Goal: Transaction & Acquisition: Subscribe to service/newsletter

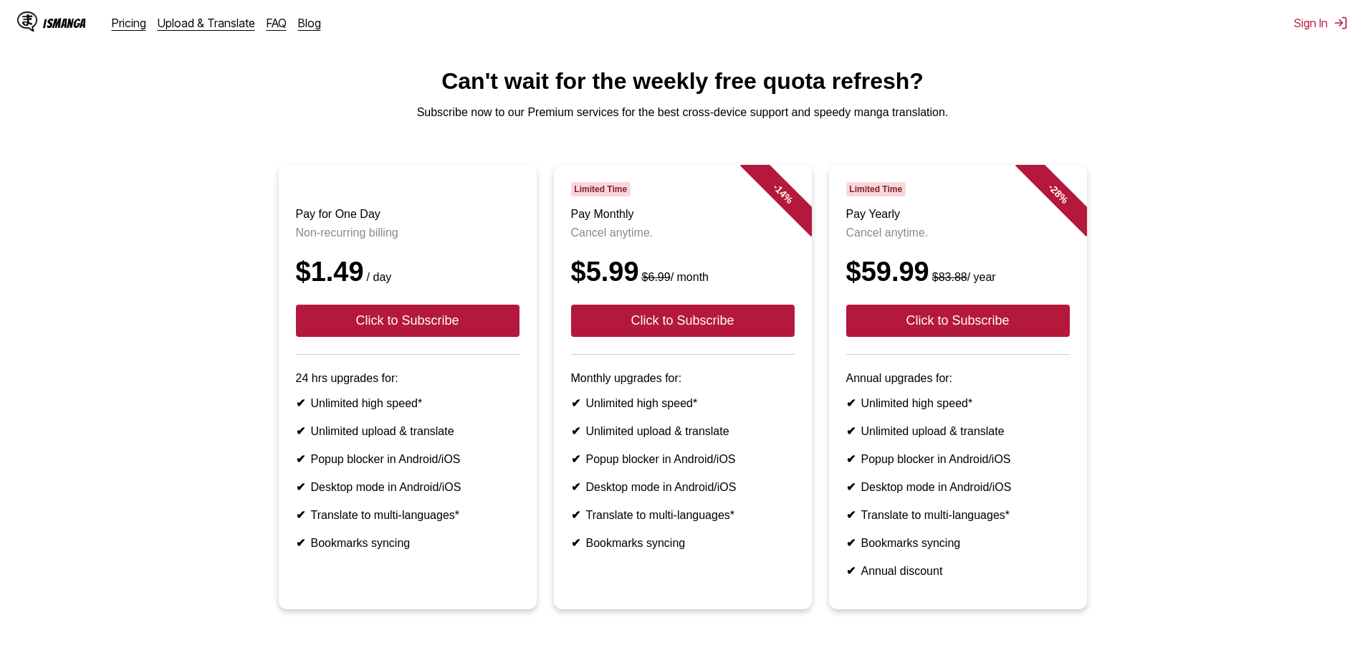
scroll to position [72, 0]
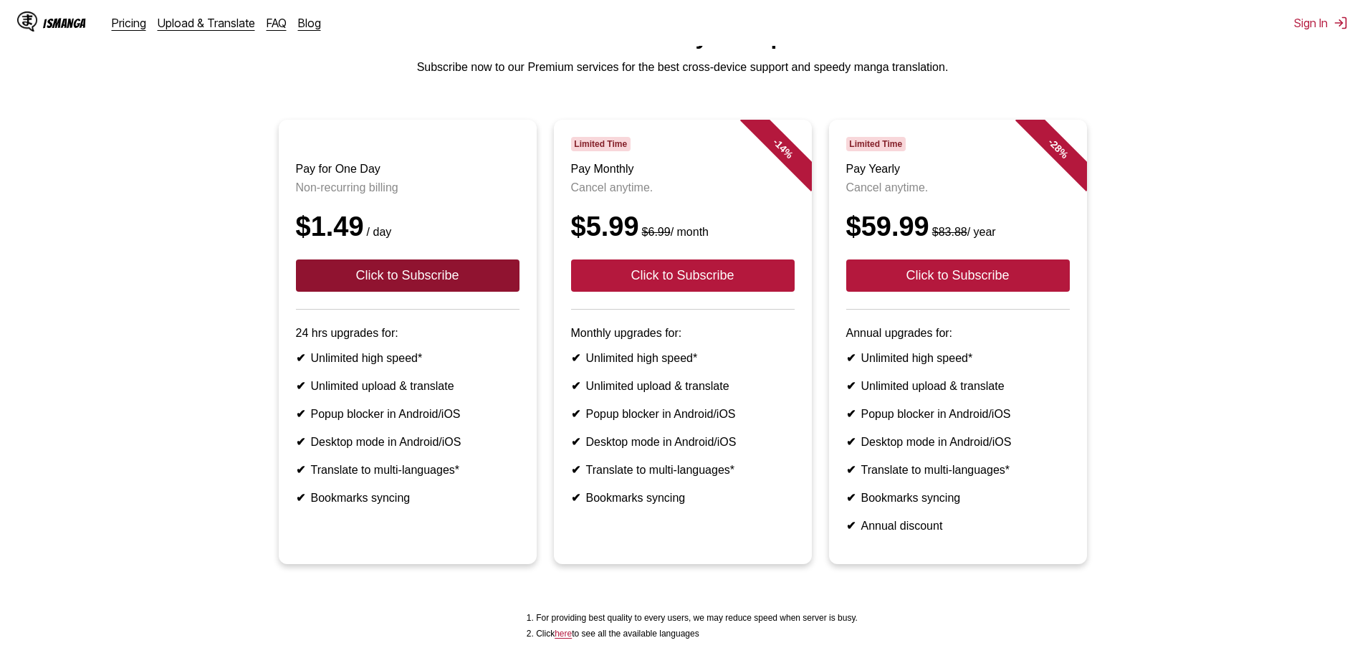
click at [500, 292] on button "Click to Subscribe" at bounding box center [408, 275] width 224 height 32
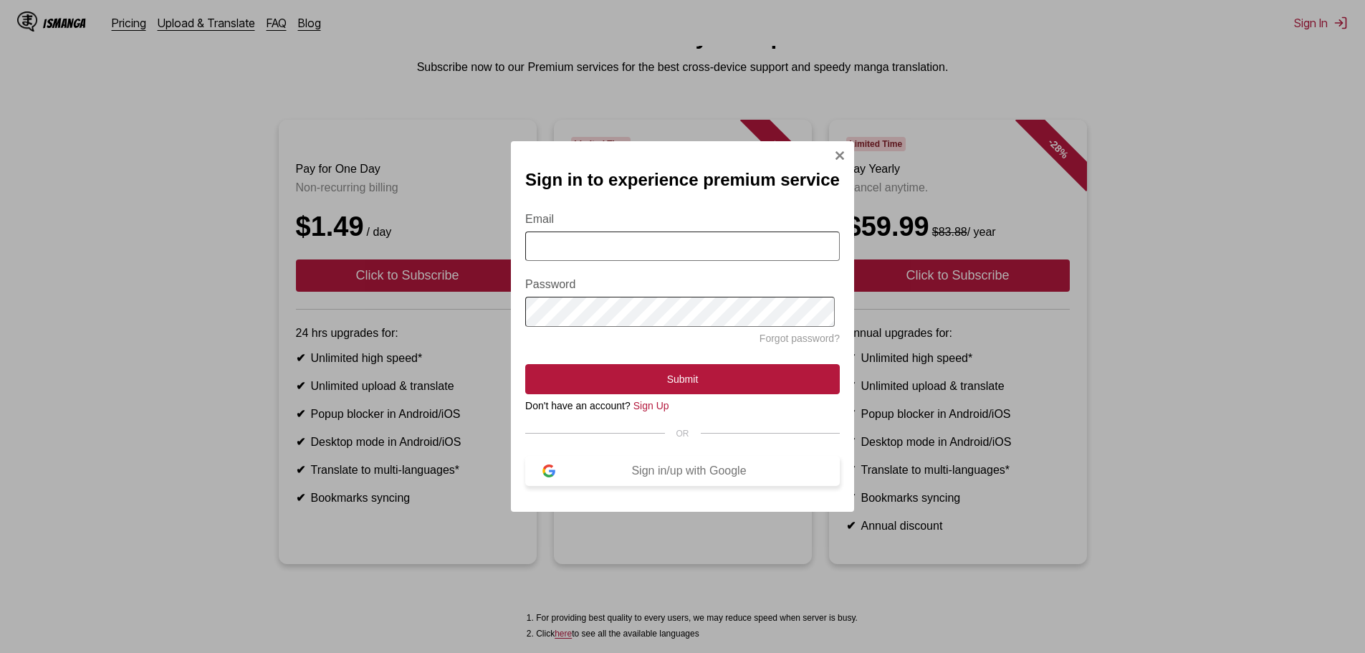
click at [703, 477] on div "Sign in/up with Google" at bounding box center [688, 470] width 267 height 13
click at [641, 477] on div "Sign in/up with Google" at bounding box center [688, 470] width 267 height 13
click at [686, 477] on div "Sign in/up with Google" at bounding box center [688, 470] width 267 height 13
click at [665, 411] on link "Sign Up" at bounding box center [651, 405] width 36 height 11
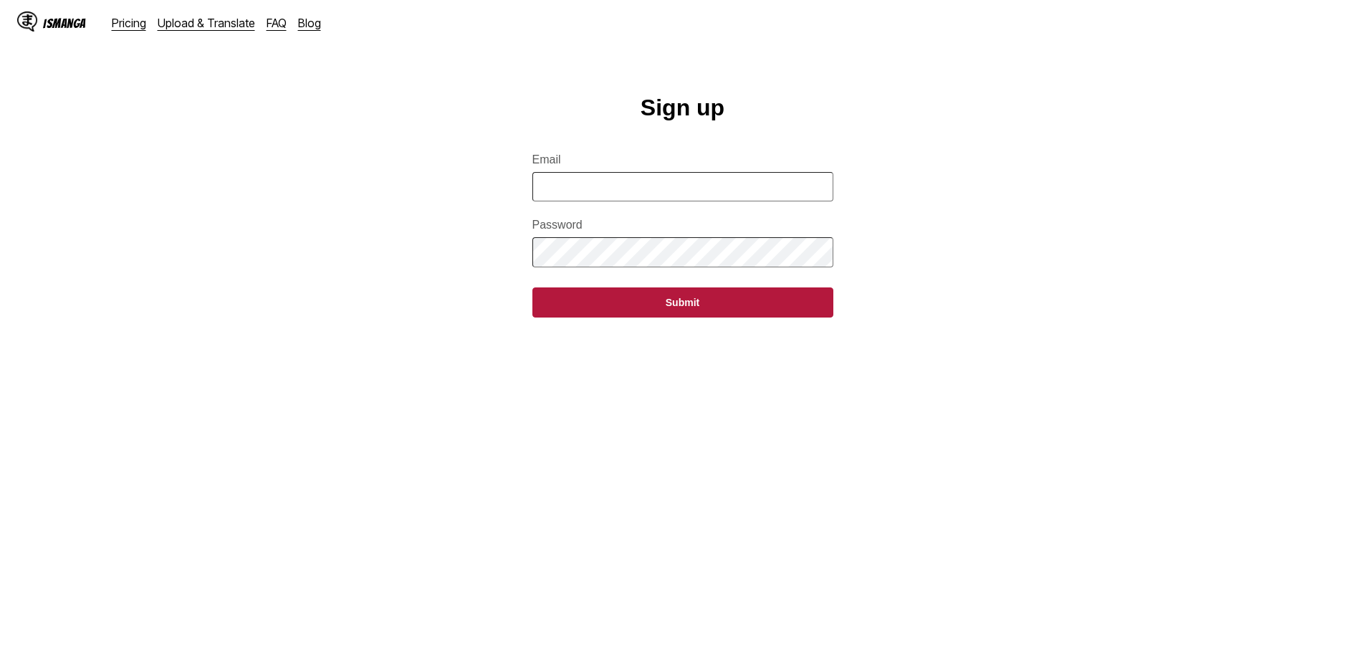
click at [692, 196] on input "Email" at bounding box center [682, 186] width 301 height 29
type input "**********"
click at [532, 287] on button "Submit" at bounding box center [682, 302] width 301 height 30
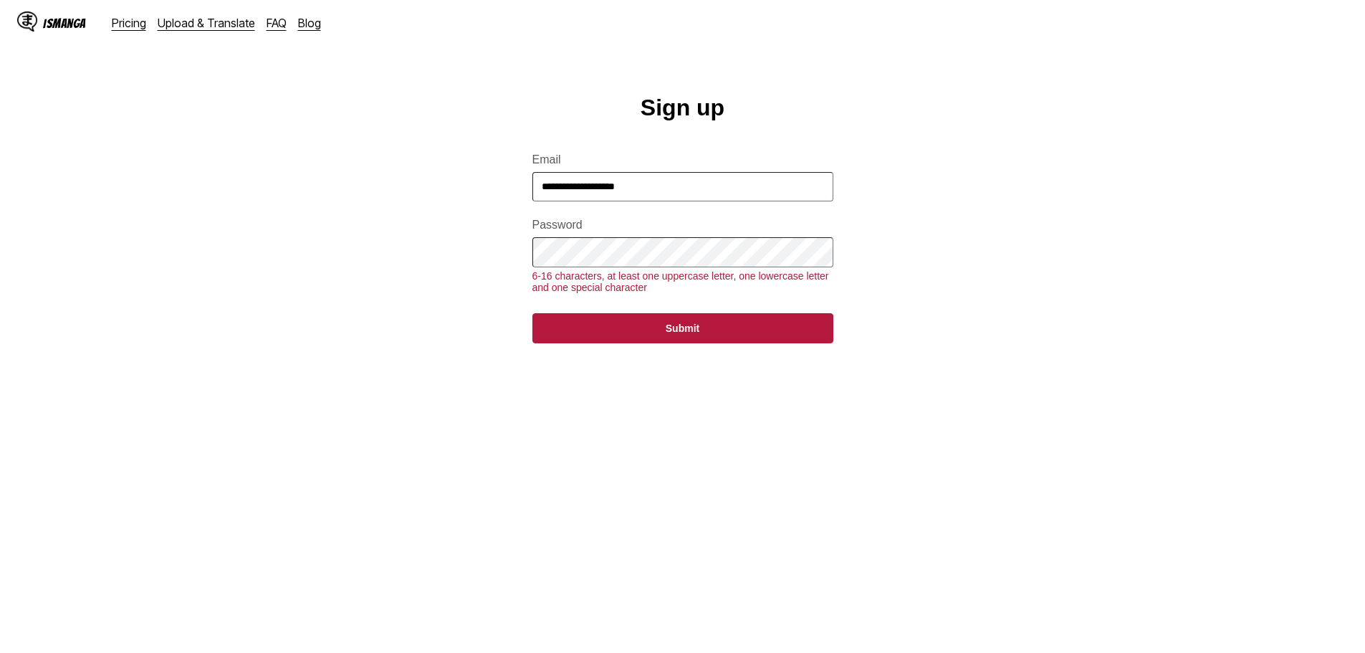
click at [532, 313] on button "Submit" at bounding box center [682, 328] width 301 height 30
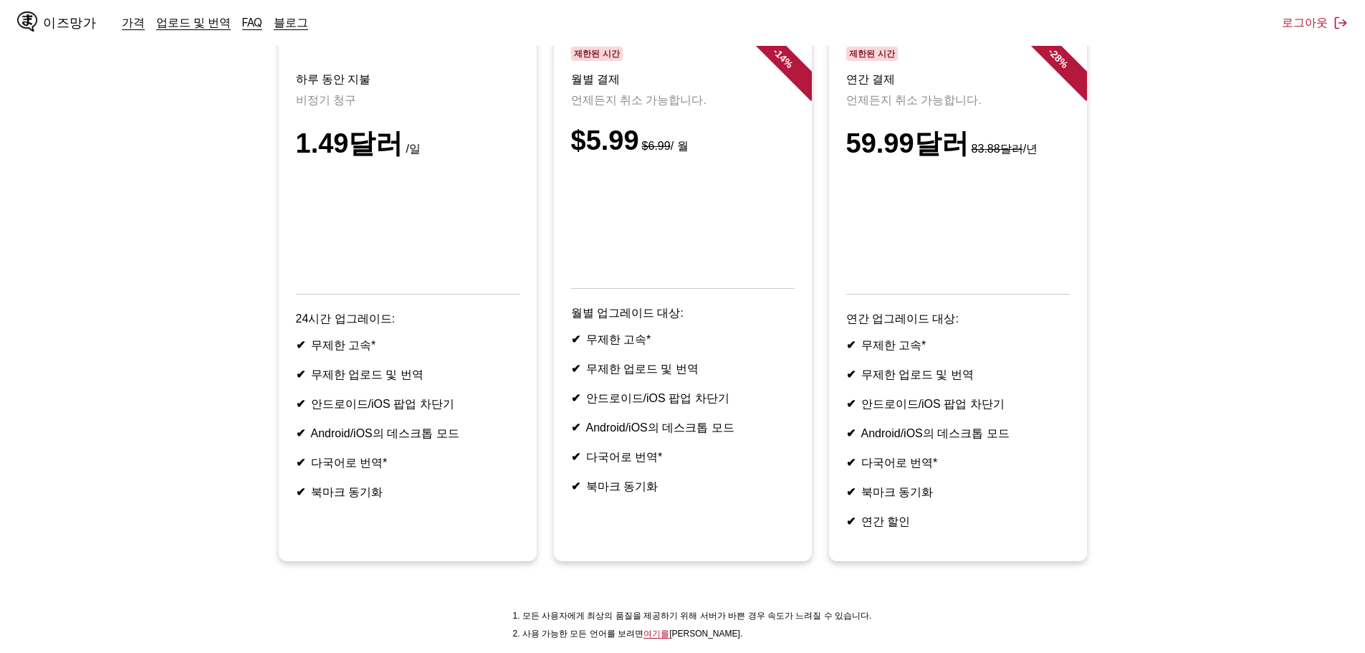
scroll to position [143, 0]
